Goal: Task Accomplishment & Management: Use online tool/utility

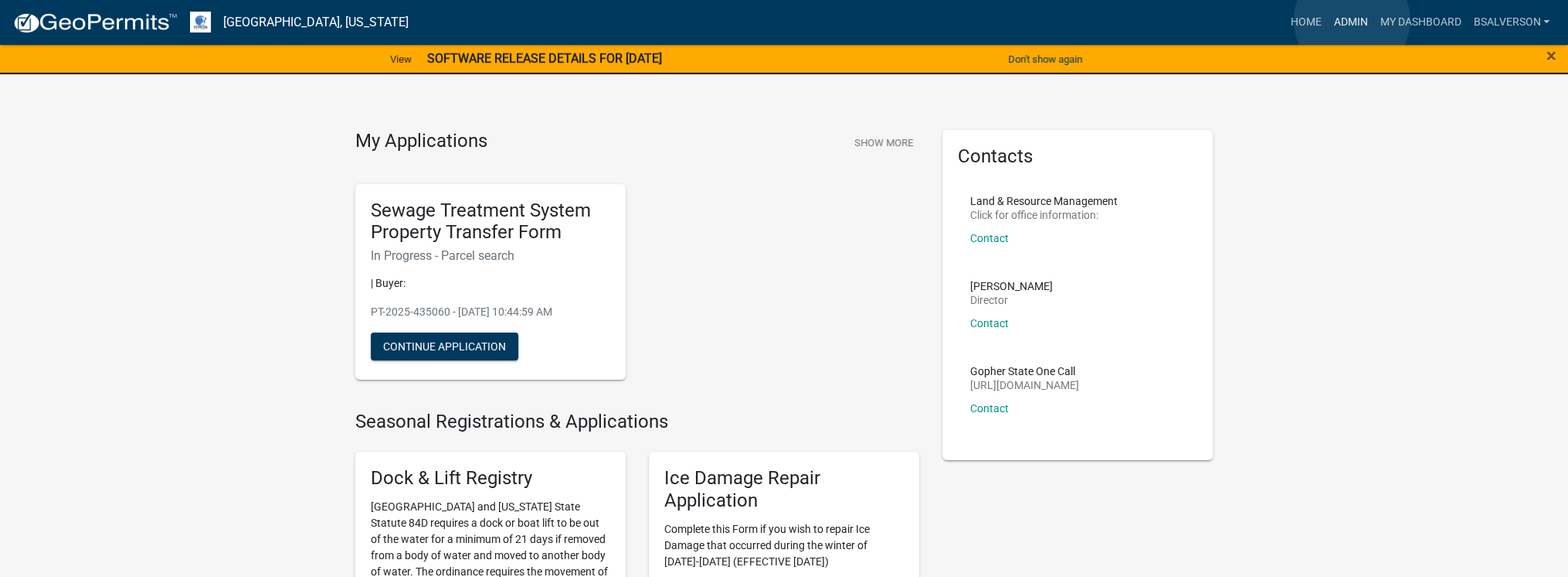
click at [1352, 19] on link "Admin" at bounding box center [1350, 22] width 46 height 29
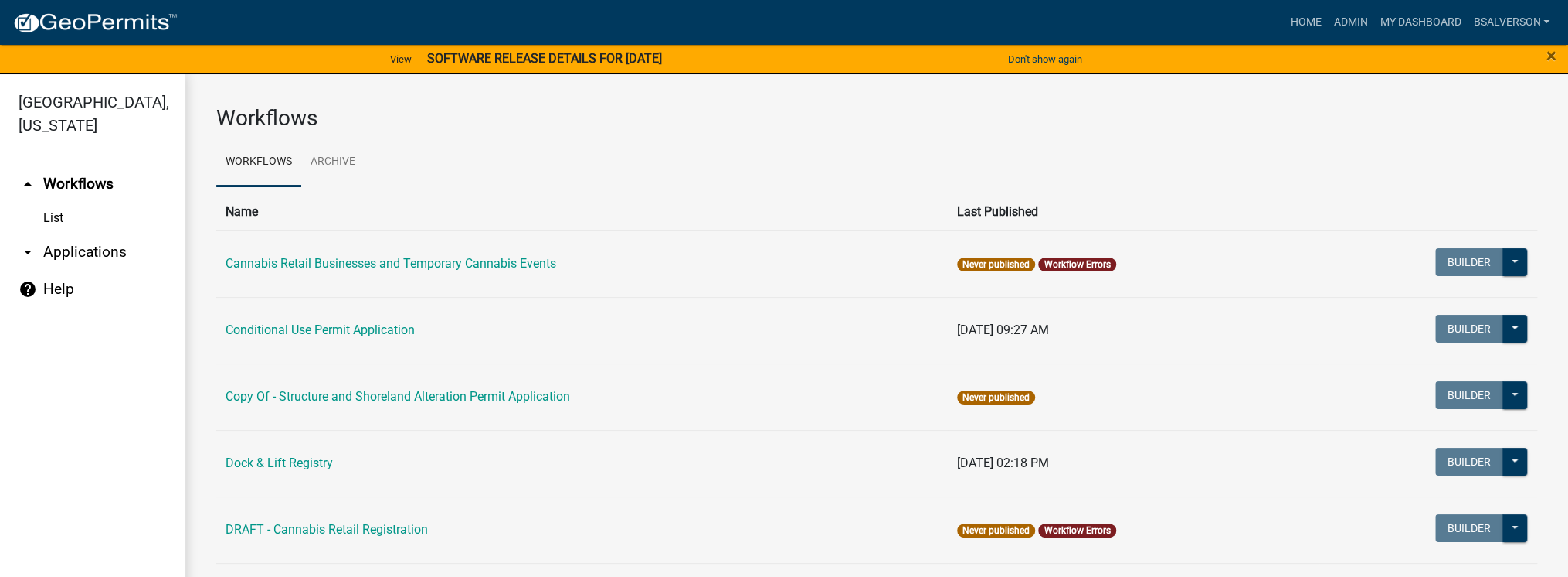
click at [110, 249] on link "arrow_drop_down Applications" at bounding box center [93, 252] width 186 height 37
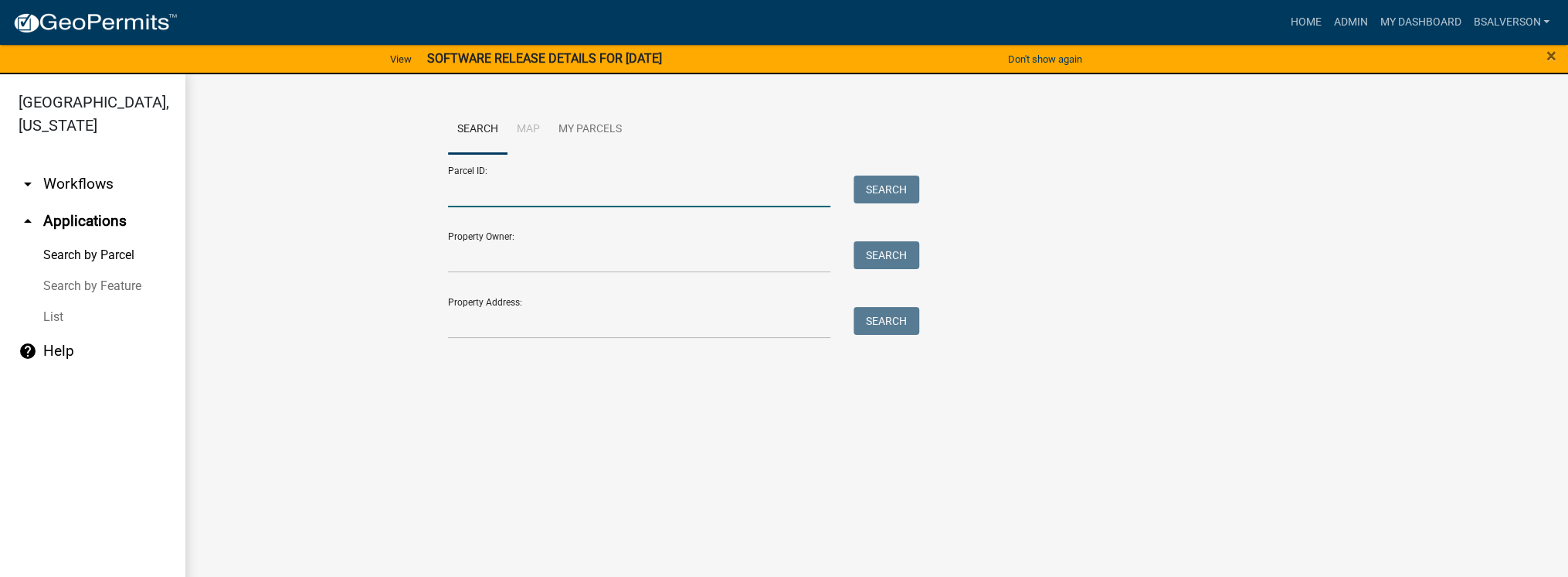
click at [508, 186] on input "Parcel ID:" at bounding box center [639, 191] width 383 height 31
paste input "53000340267023"
type input "53000340267023"
click at [904, 179] on button "Search" at bounding box center [886, 190] width 65 height 28
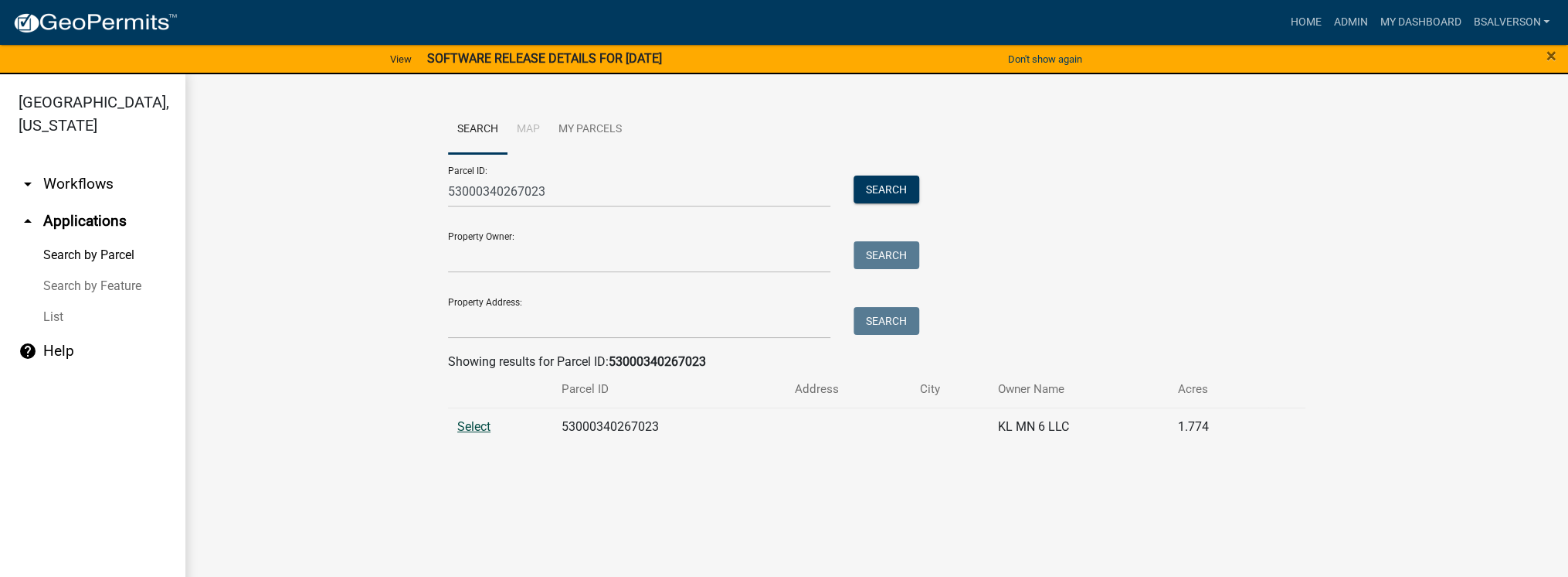
click at [470, 421] on span "Select" at bounding box center [474, 426] width 33 height 15
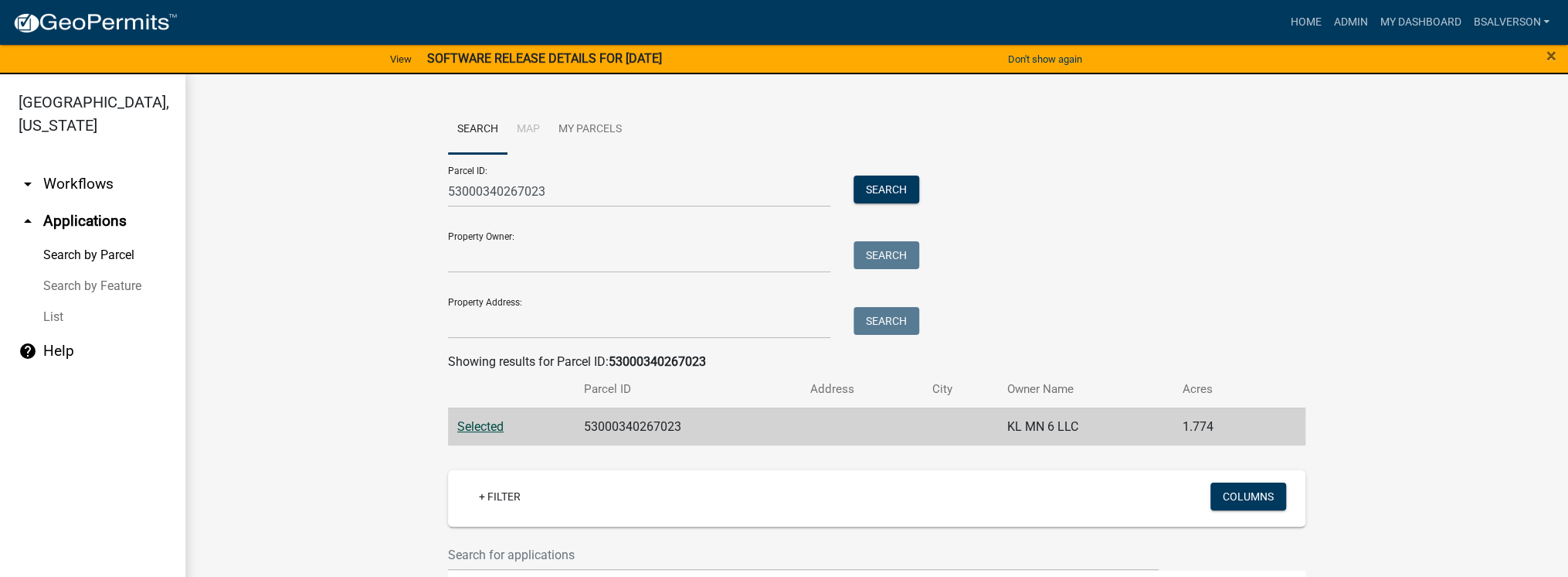
click at [470, 421] on span "Selected" at bounding box center [480, 426] width 46 height 15
